Goal: Transaction & Acquisition: Purchase product/service

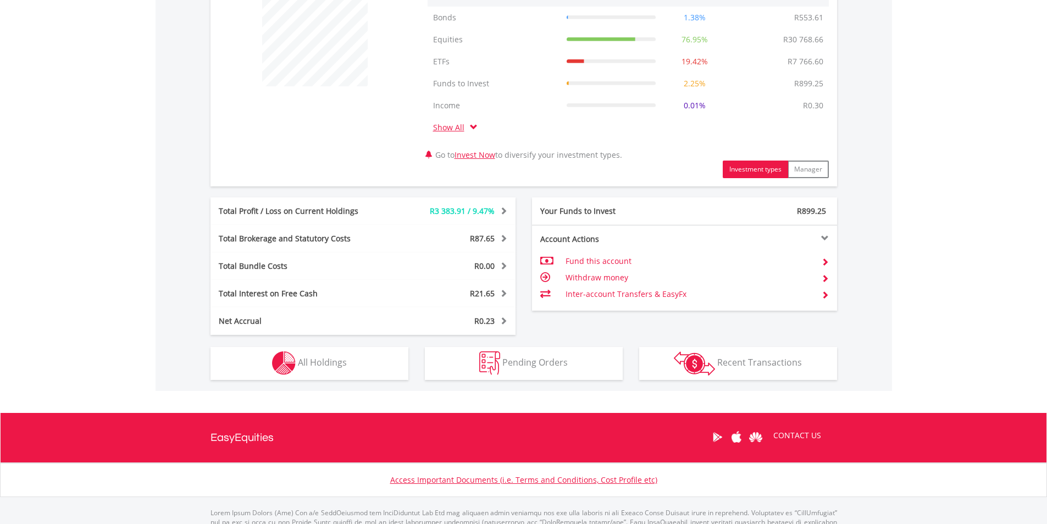
scroll to position [458, 0]
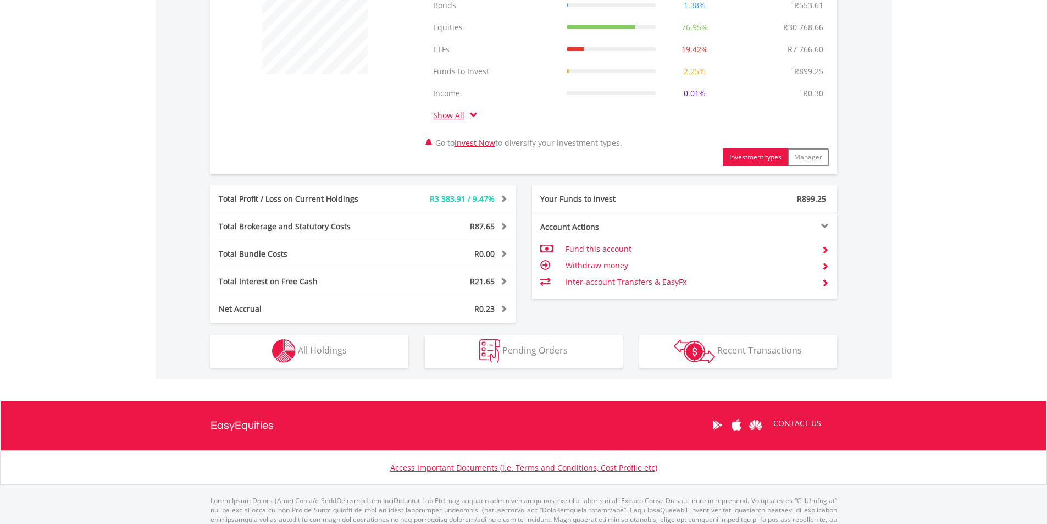
click at [289, 333] on div "Holdings All Holdings" at bounding box center [309, 345] width 214 height 45
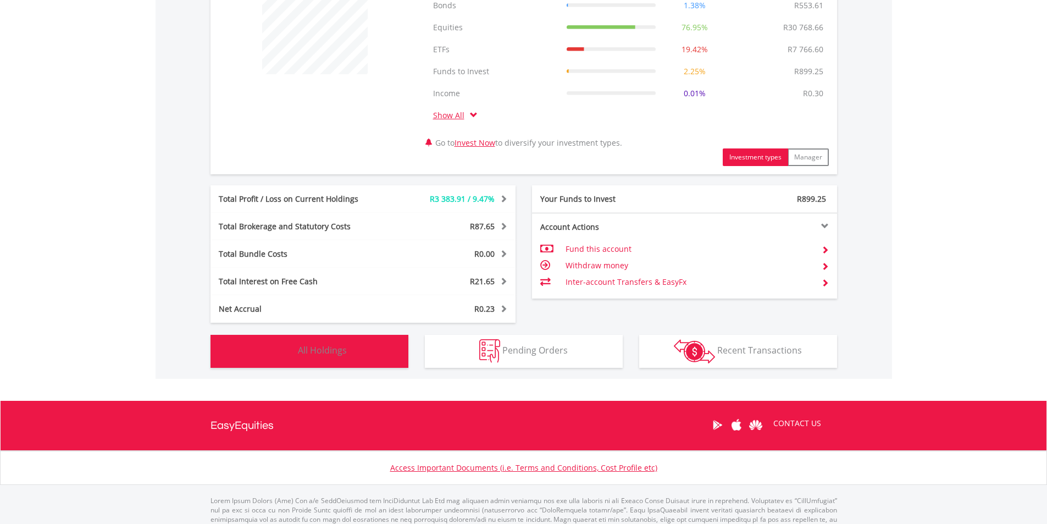
click at [292, 353] on img "button" at bounding box center [284, 351] width 24 height 24
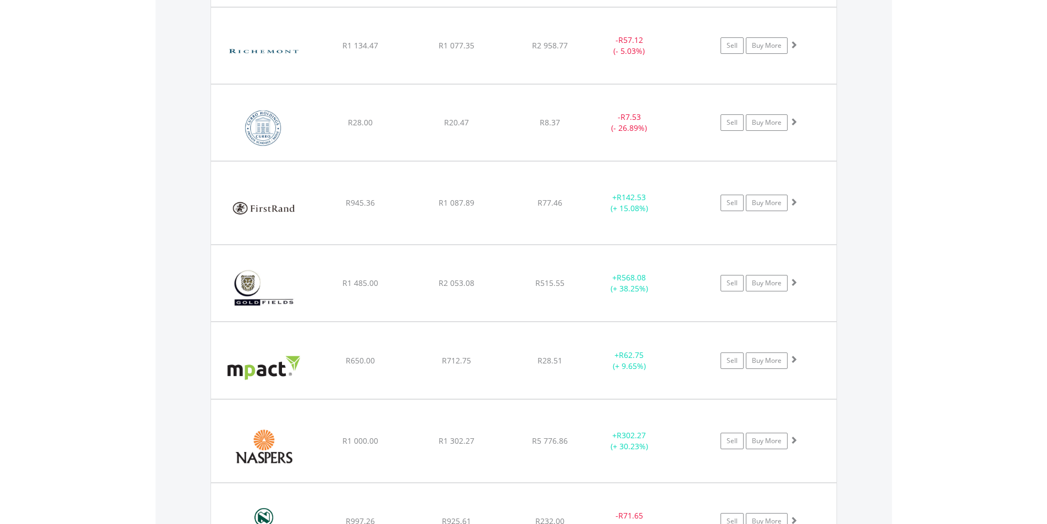
scroll to position [1721, 0]
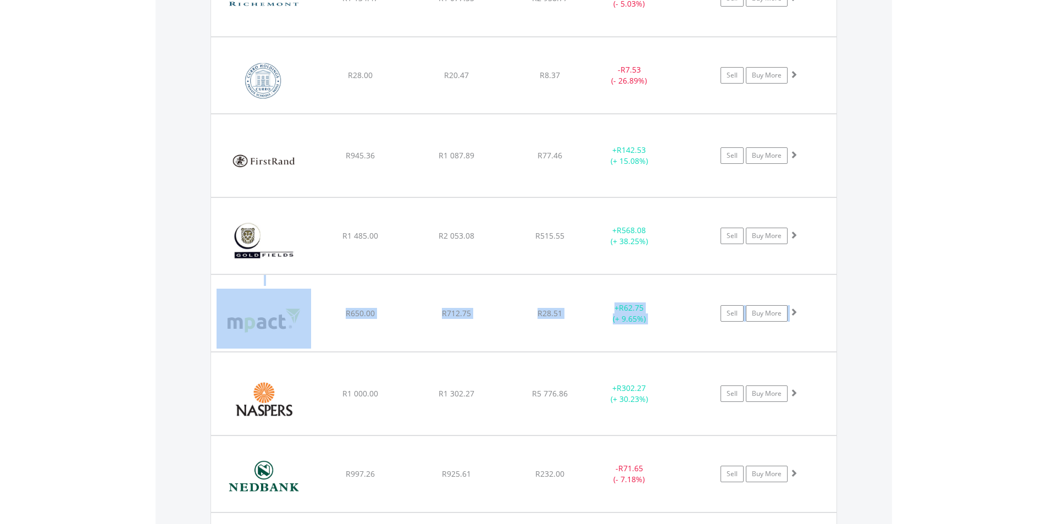
drag, startPoint x: 1043, startPoint y: 274, endPoint x: 1042, endPoint y: 303, distance: 28.6
click at [1042, 303] on body "My Investments Invest Now New Listings Sell My Recurring Investments Pending Or…" at bounding box center [523, 88] width 1047 height 3618
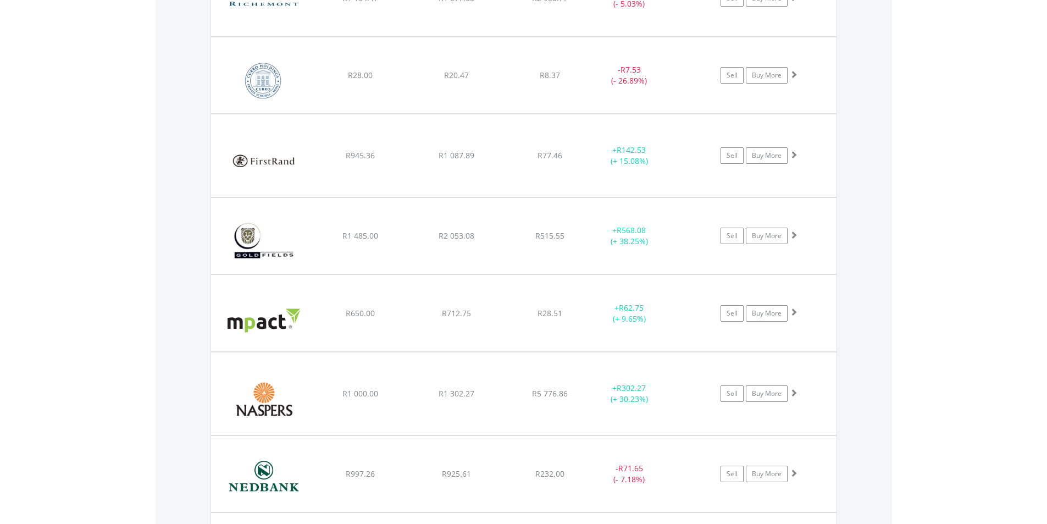
click at [958, 333] on body "My Investments Invest Now New Listings Sell My Recurring Investments Pending Or…" at bounding box center [523, 88] width 1047 height 3618
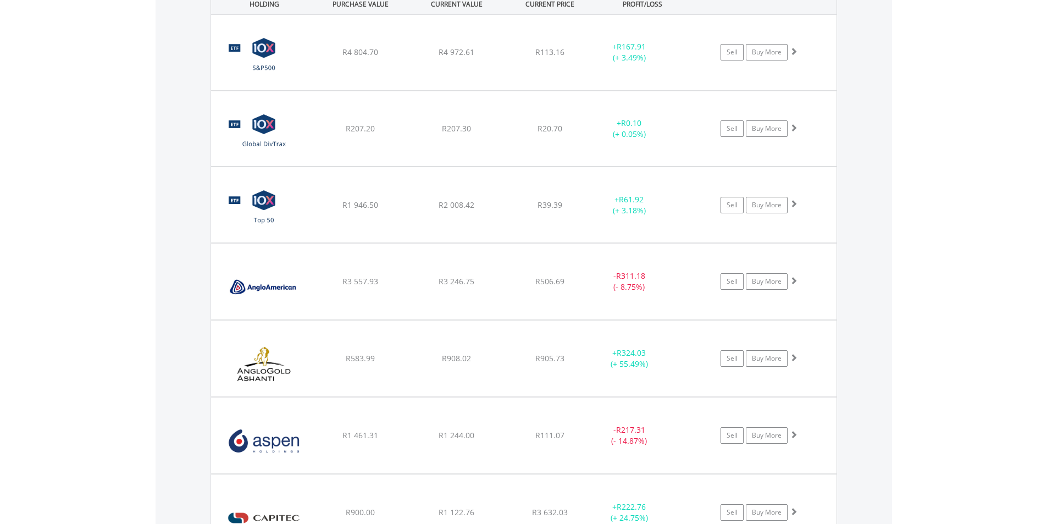
scroll to position [942, 0]
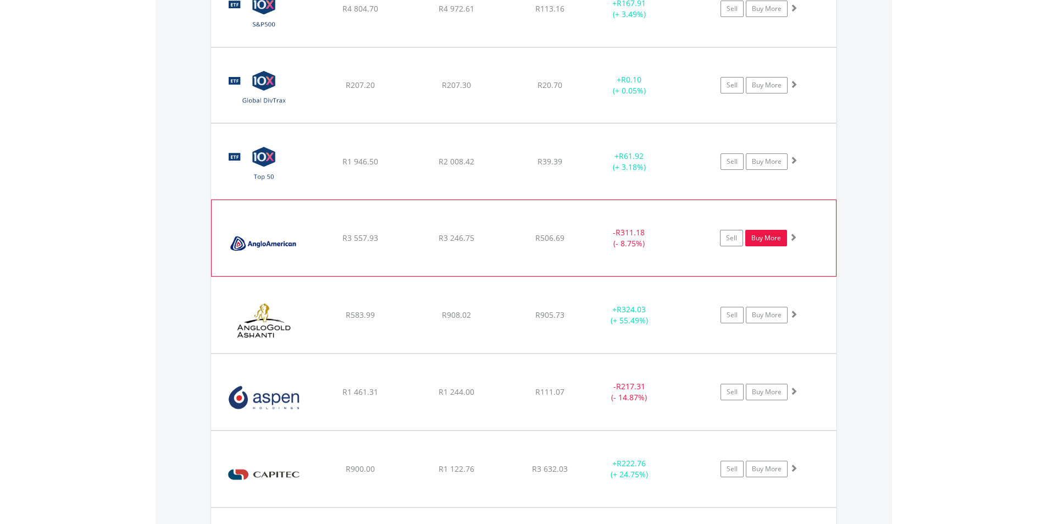
click at [757, 243] on link "Buy More" at bounding box center [766, 238] width 42 height 16
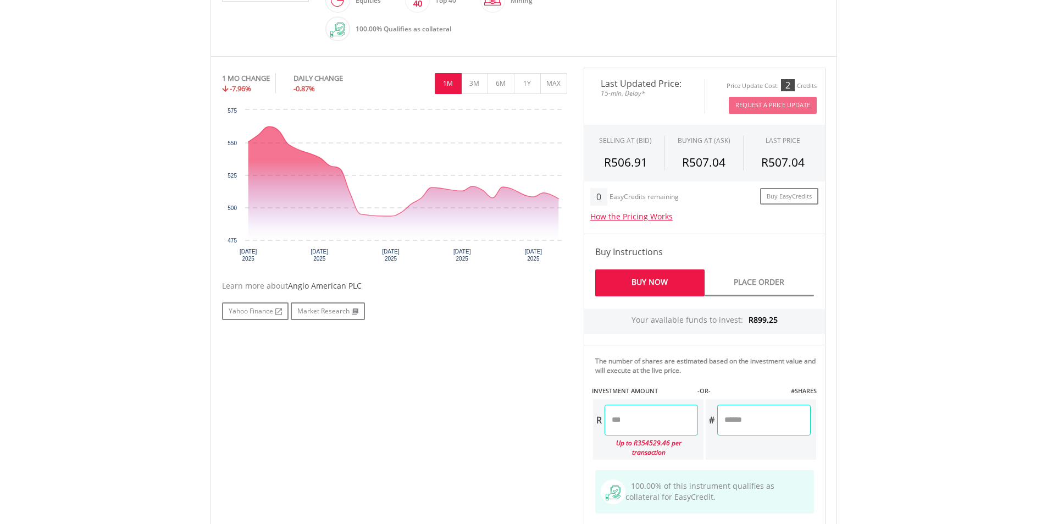
scroll to position [355, 0]
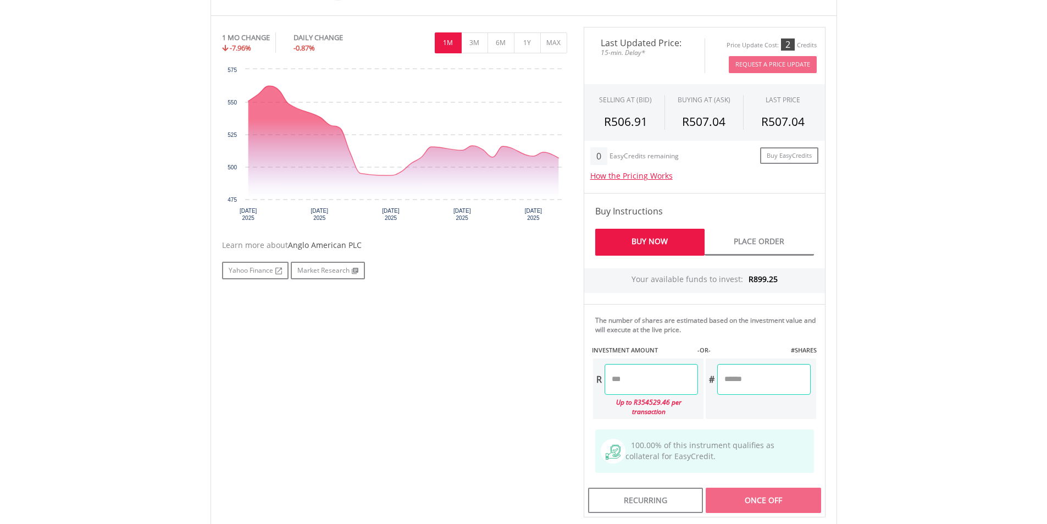
click at [755, 377] on input "number" at bounding box center [763, 379] width 93 height 31
type input "*"
click at [911, 285] on body "My Investments Invest Now New Listings Sell My Recurring Investments Pending Or…" at bounding box center [523, 187] width 1047 height 1084
type input "******"
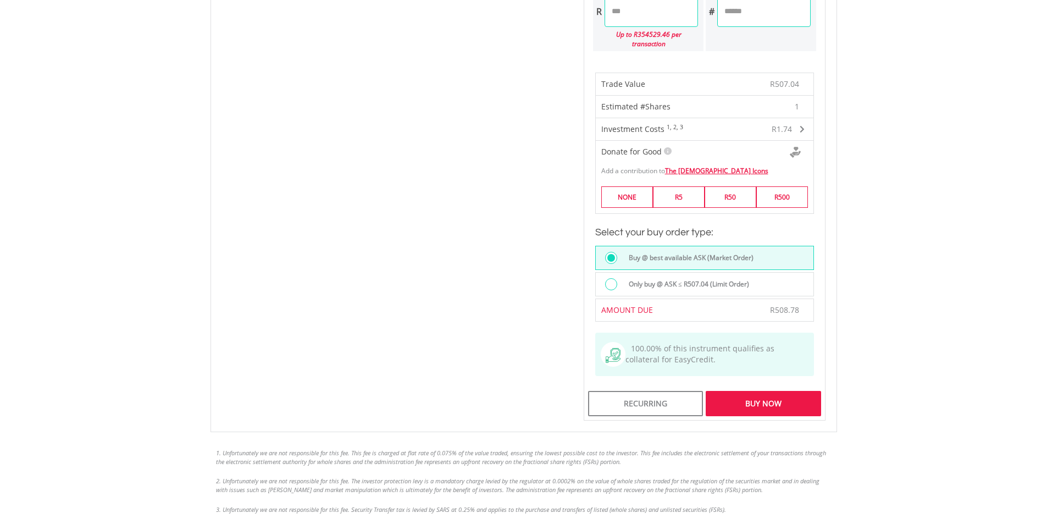
scroll to position [817, 0]
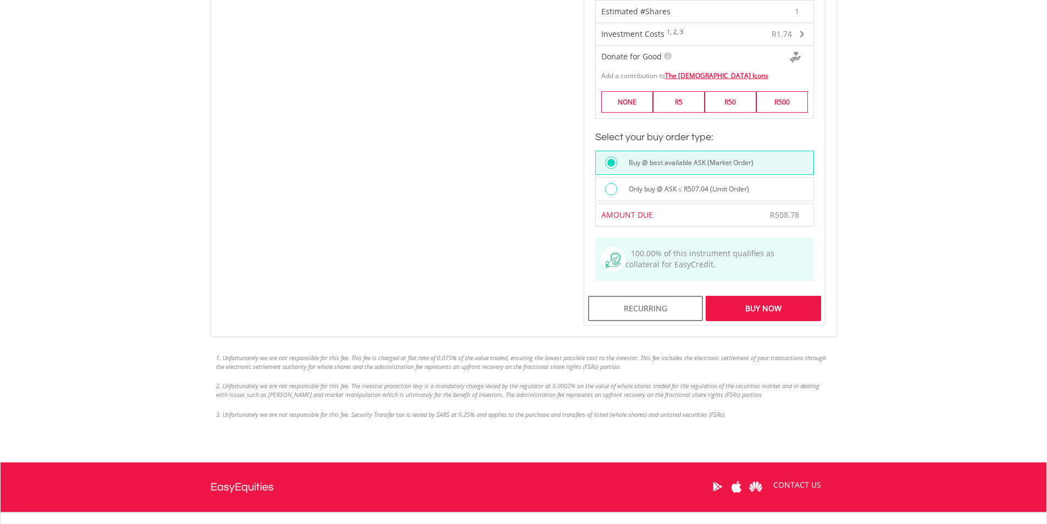
click at [759, 296] on div "Buy Now" at bounding box center [763, 308] width 115 height 25
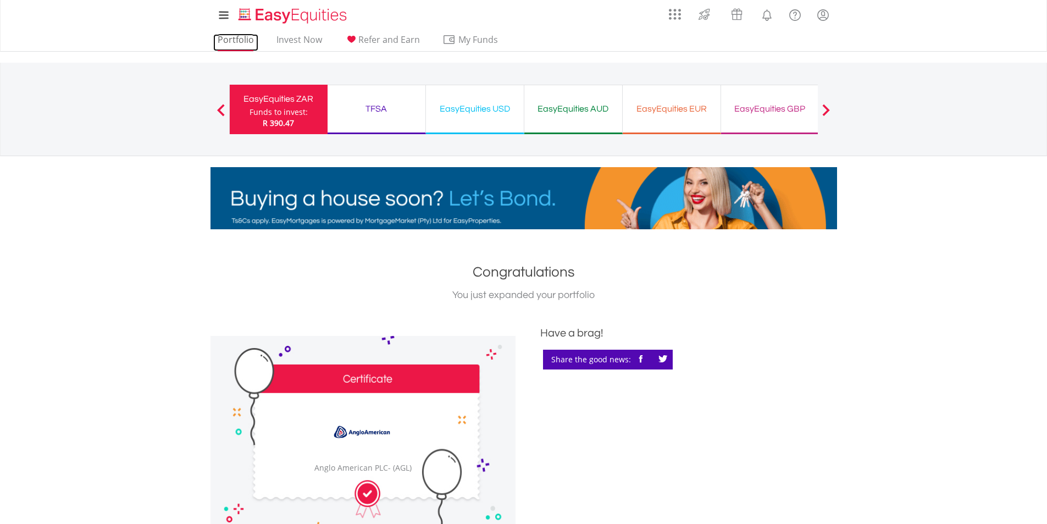
click at [226, 42] on link "Portfolio" at bounding box center [235, 42] width 45 height 17
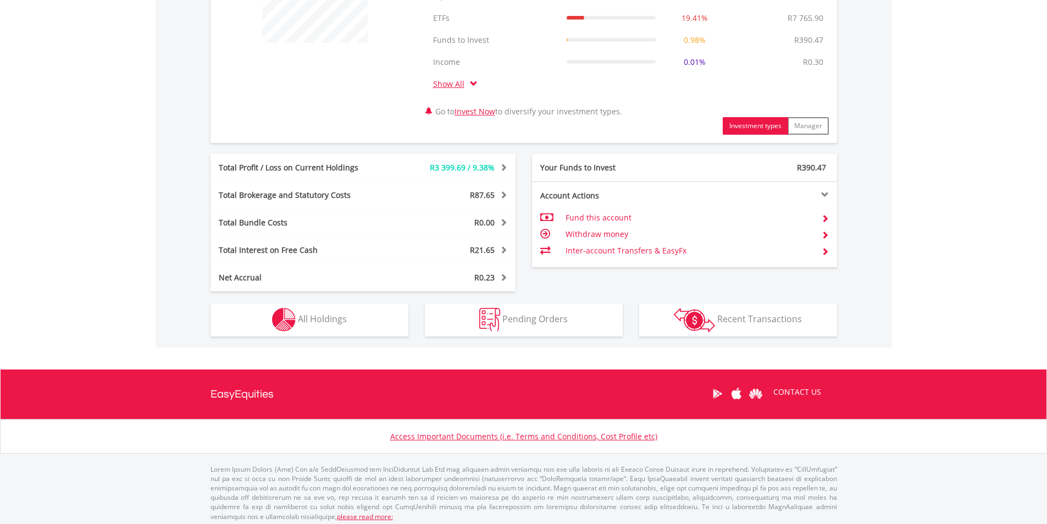
scroll to position [494, 0]
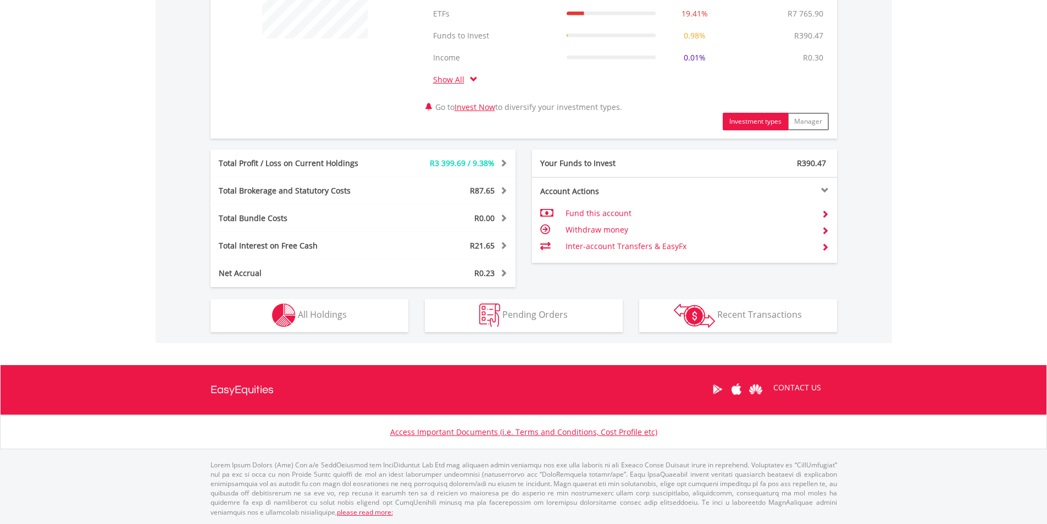
click at [280, 333] on div "R40 002.37 CURRENT VALUE Movement on Current Holdings: R3 399.69 Profit & Loss …" at bounding box center [524, 94] width 737 height 497
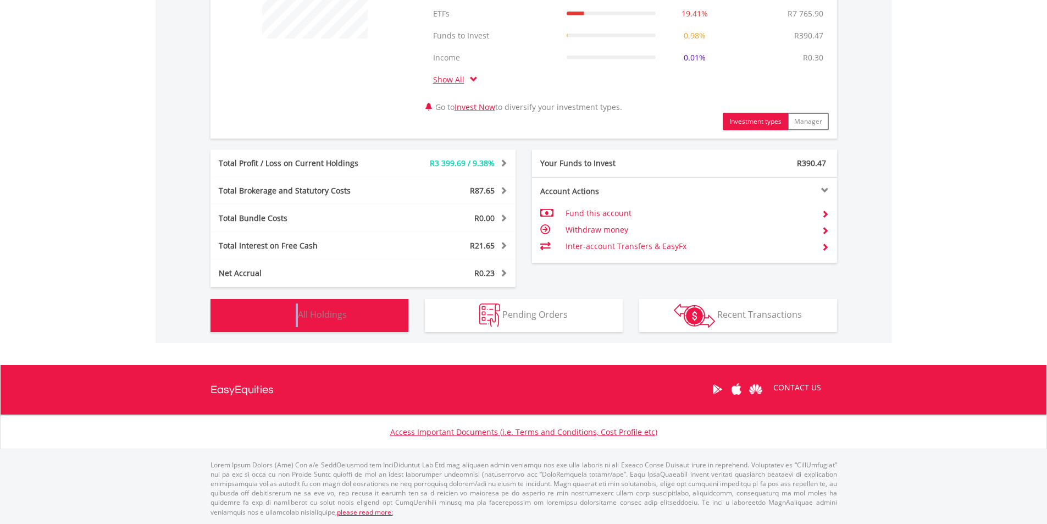
click at [283, 318] on img "button" at bounding box center [284, 315] width 24 height 24
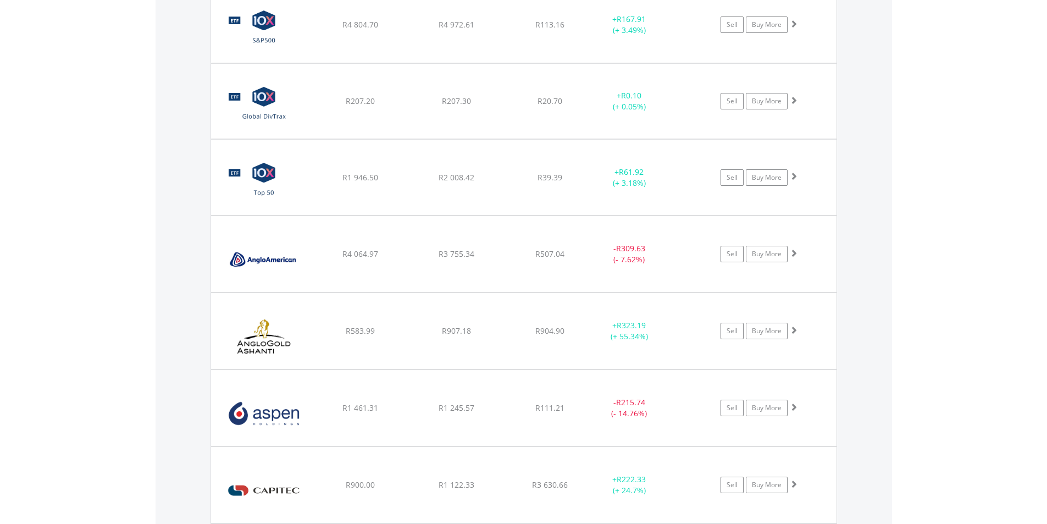
scroll to position [950, 0]
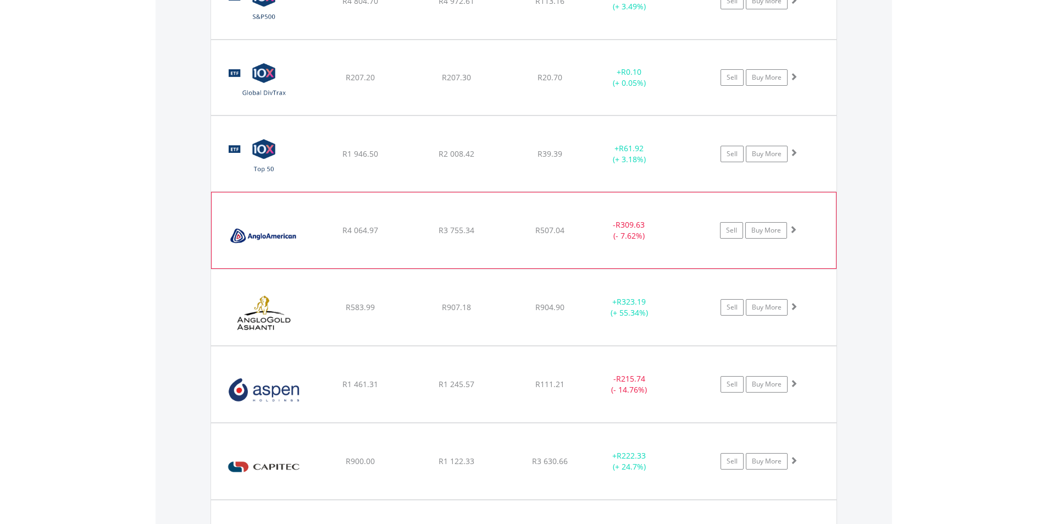
click at [796, 231] on span at bounding box center [793, 229] width 8 height 8
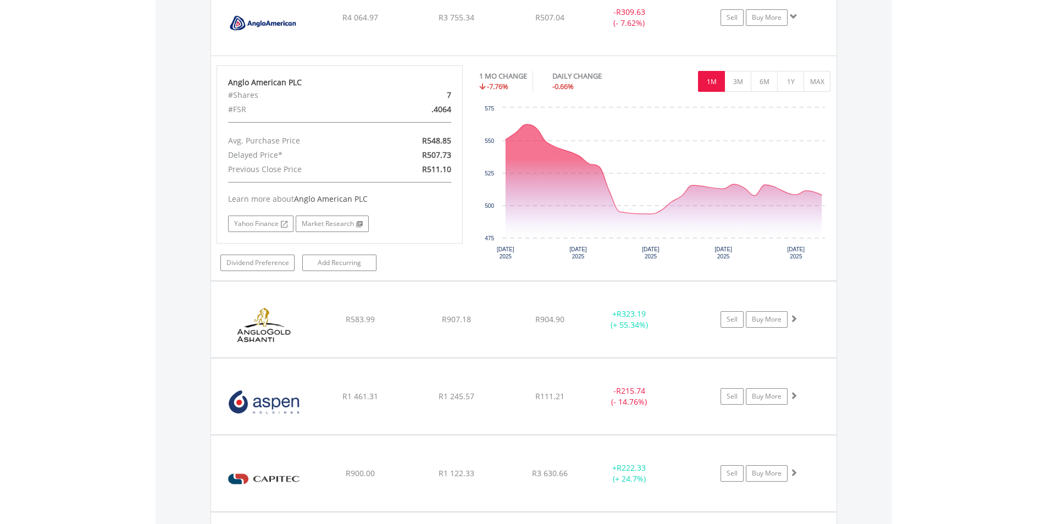
scroll to position [1079, 0]
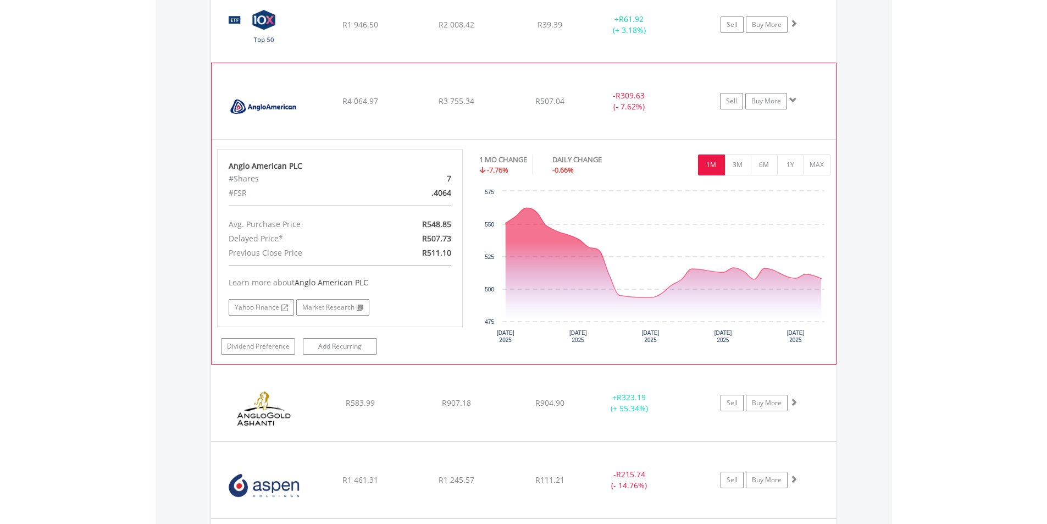
click at [794, 98] on span at bounding box center [793, 100] width 8 height 8
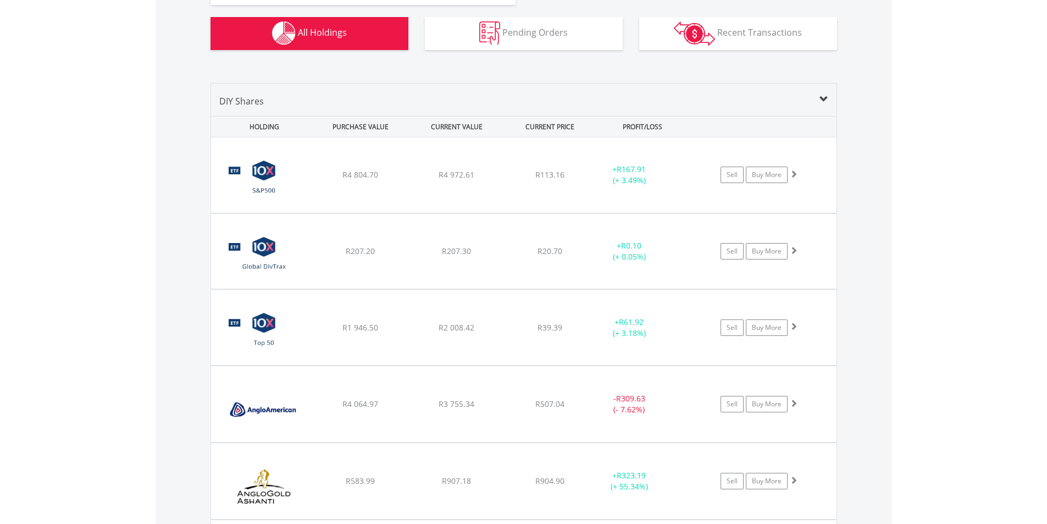
scroll to position [804, 0]
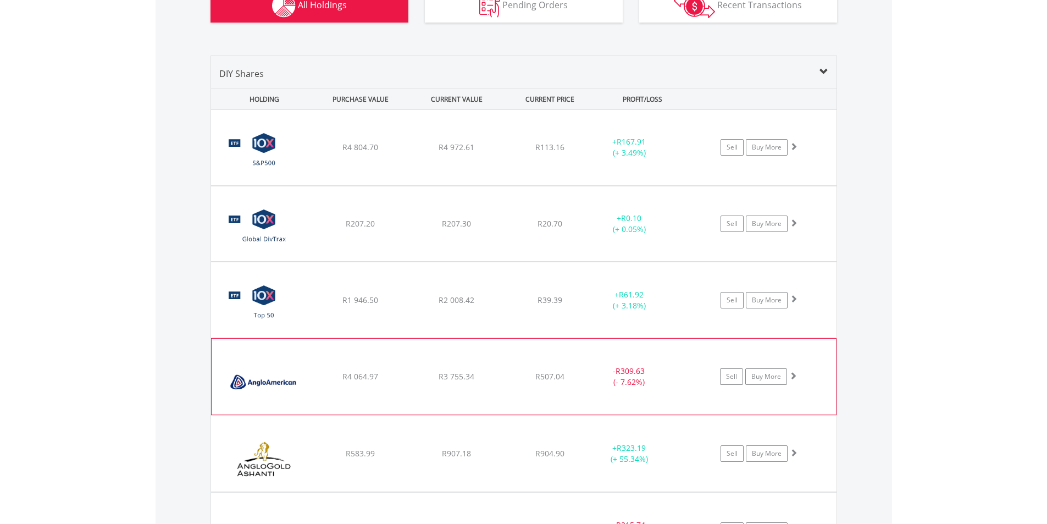
click at [795, 375] on span at bounding box center [793, 376] width 8 height 8
